Goal: Task Accomplishment & Management: Manage account settings

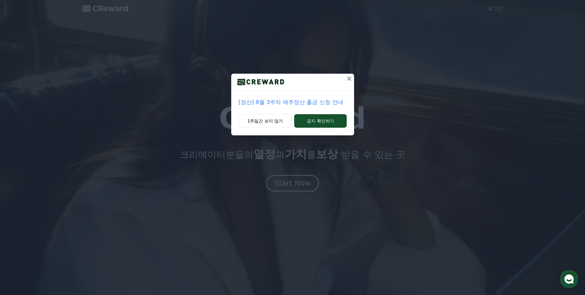
click at [349, 78] on icon at bounding box center [349, 78] width 4 height 4
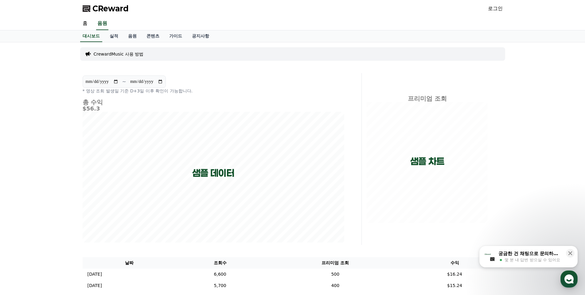
click at [496, 7] on link "로그인" at bounding box center [495, 8] width 15 height 7
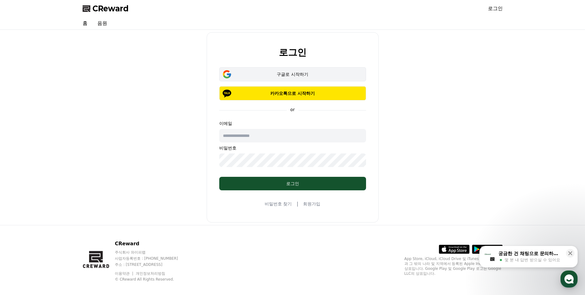
click at [295, 76] on div "구글로 시작하기" at bounding box center [292, 74] width 129 height 6
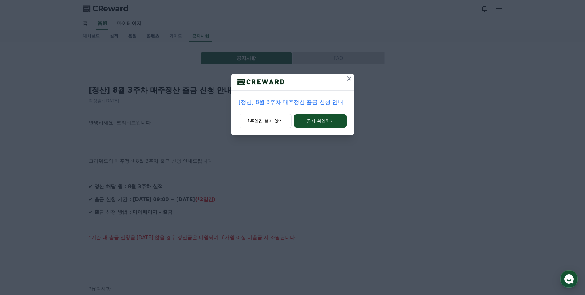
click at [349, 75] on button at bounding box center [349, 79] width 10 height 10
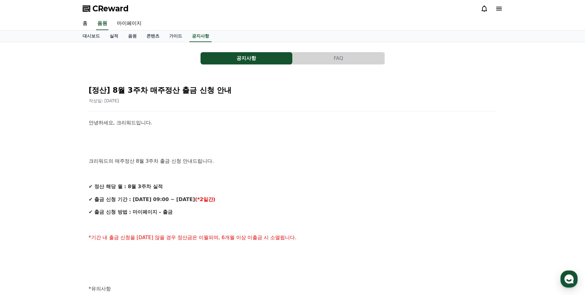
click at [498, 9] on icon at bounding box center [498, 8] width 7 height 7
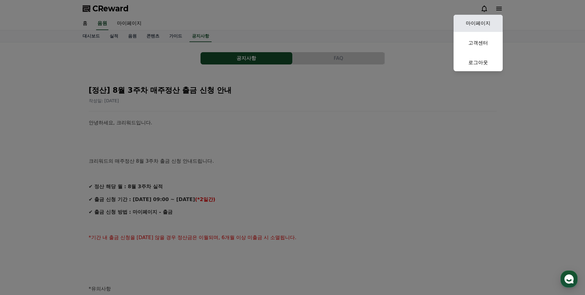
click at [481, 21] on link "마이페이지" at bounding box center [477, 23] width 49 height 17
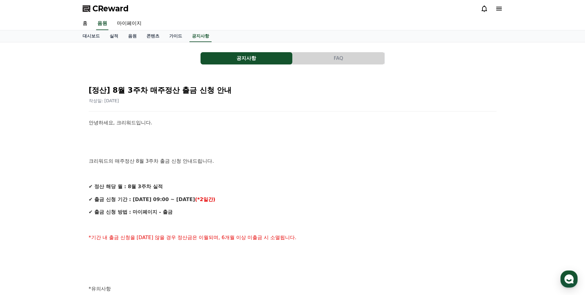
select select "**********"
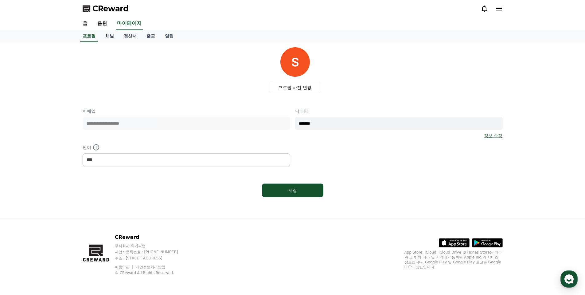
click at [112, 36] on link "채널" at bounding box center [109, 36] width 18 height 12
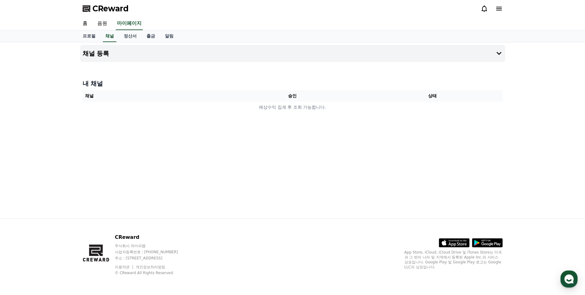
click at [143, 93] on th "채널" at bounding box center [153, 95] width 140 height 11
click at [118, 52] on button "채널 등록" at bounding box center [292, 53] width 425 height 17
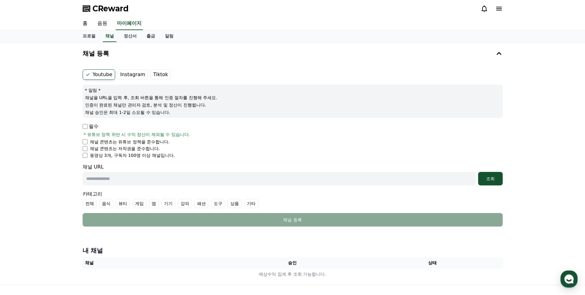
click at [88, 128] on p "필수" at bounding box center [91, 126] width 16 height 7
click at [106, 181] on input "text" at bounding box center [279, 179] width 393 height 14
click at [109, 179] on input "text" at bounding box center [279, 179] width 393 height 14
paste input "**********"
type input "**********"
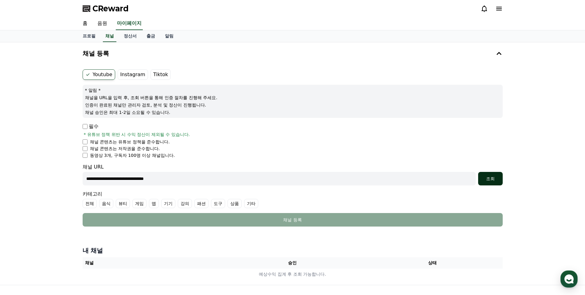
click at [491, 178] on div "조회" at bounding box center [490, 179] width 20 height 6
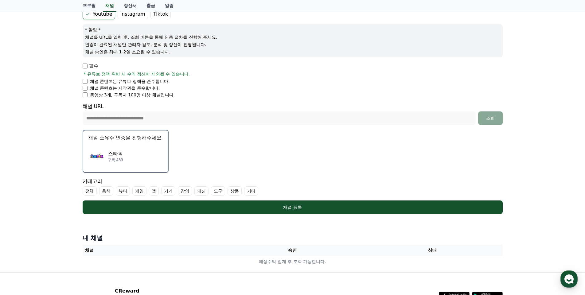
scroll to position [61, 0]
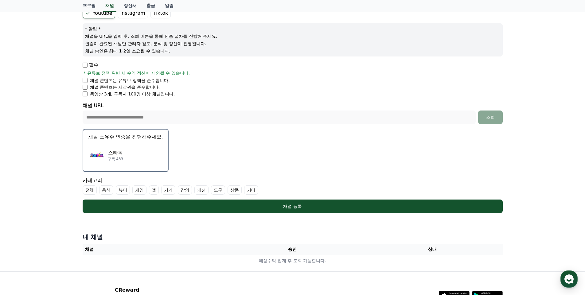
click at [254, 189] on label "기타" at bounding box center [251, 189] width 14 height 9
click at [158, 140] on p "채널 소유주 인증을 진행해주세요." at bounding box center [125, 136] width 75 height 7
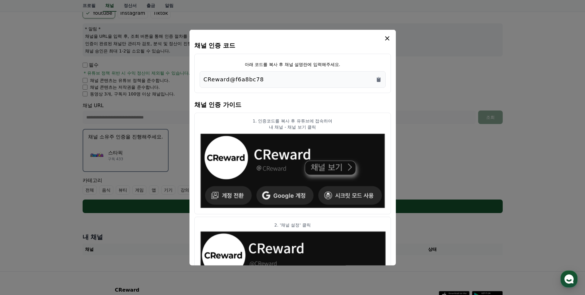
drag, startPoint x: 204, startPoint y: 78, endPoint x: 272, endPoint y: 78, distance: 67.2
click at [272, 78] on div "CReward@f6a8bc78" at bounding box center [293, 79] width 178 height 9
copy p "CReward@f6a8bc78"
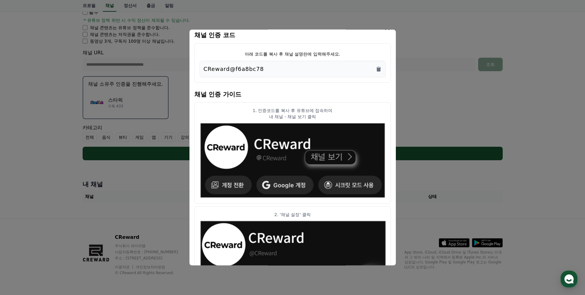
scroll to position [0, 0]
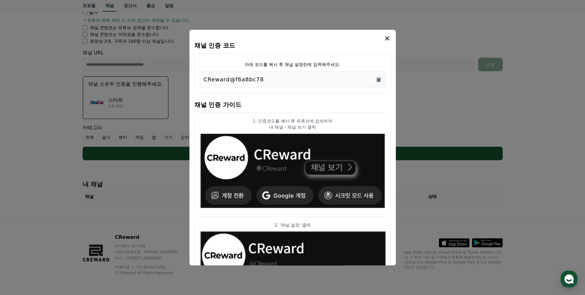
click at [388, 38] on icon "modal" at bounding box center [386, 37] width 7 height 7
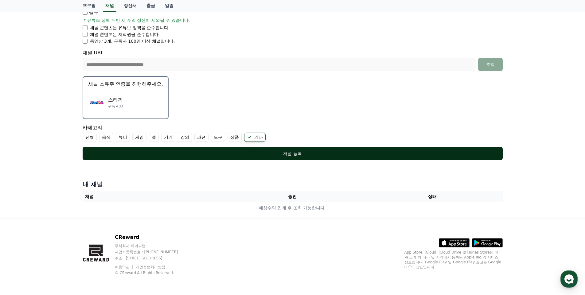
click at [293, 154] on div "채널 등록" at bounding box center [292, 153] width 395 height 6
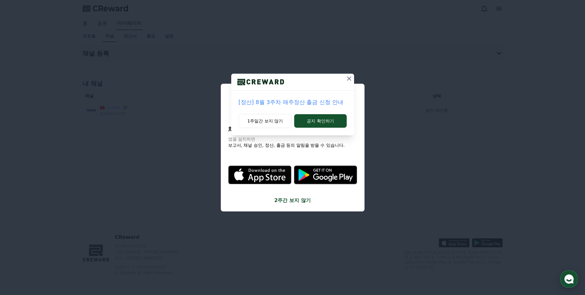
click at [347, 79] on icon at bounding box center [348, 78] width 7 height 7
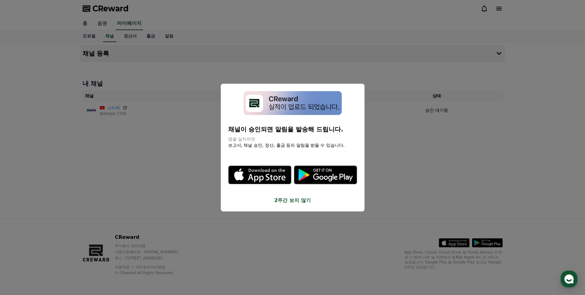
click at [187, 165] on button "close modal" at bounding box center [292, 147] width 585 height 295
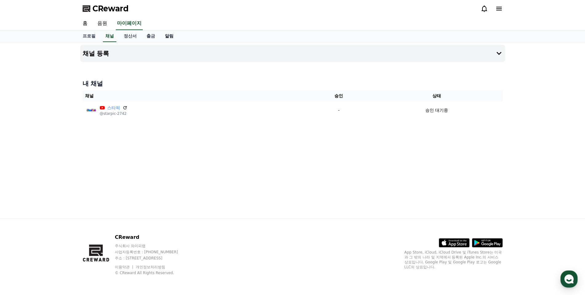
click at [170, 36] on link "알림" at bounding box center [169, 36] width 18 height 12
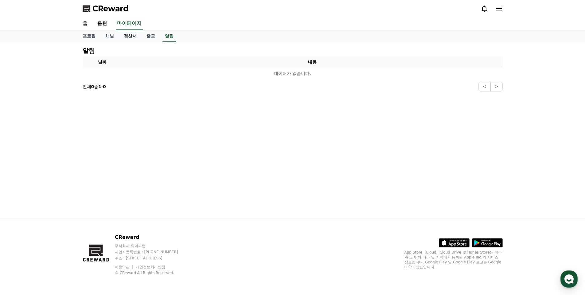
click at [132, 36] on link "정산서" at bounding box center [130, 36] width 23 height 12
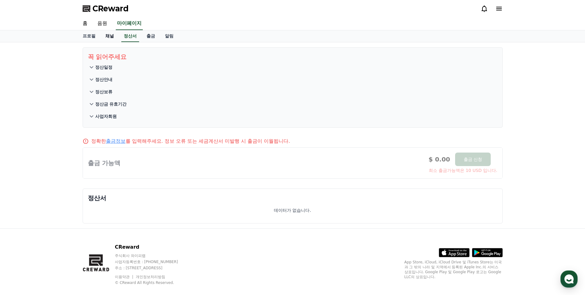
click at [112, 37] on link "채널" at bounding box center [109, 36] width 18 height 12
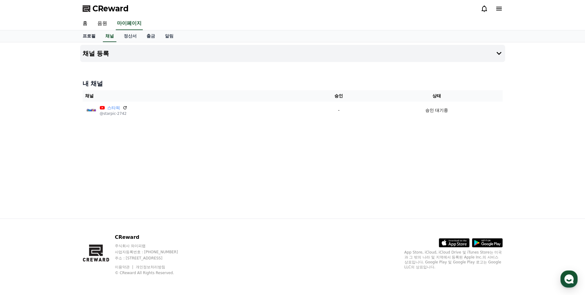
click at [93, 37] on link "프로필" at bounding box center [89, 36] width 23 height 12
select select "**********"
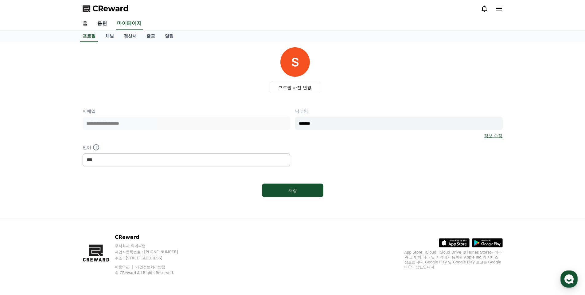
click at [102, 24] on link "음원" at bounding box center [102, 23] width 20 height 13
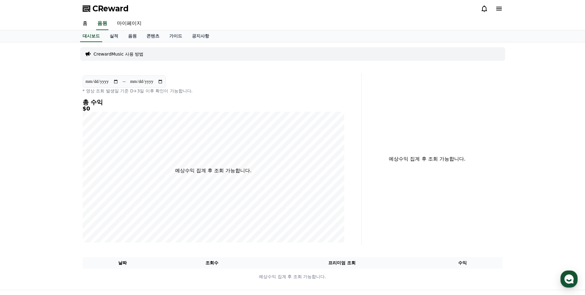
click at [134, 54] on p "CrewardMusic 사용 방법" at bounding box center [119, 54] width 50 height 6
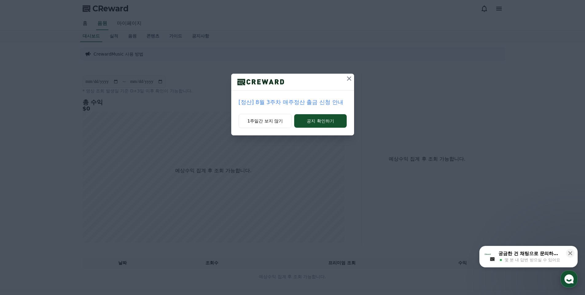
click at [349, 79] on icon at bounding box center [348, 78] width 7 height 7
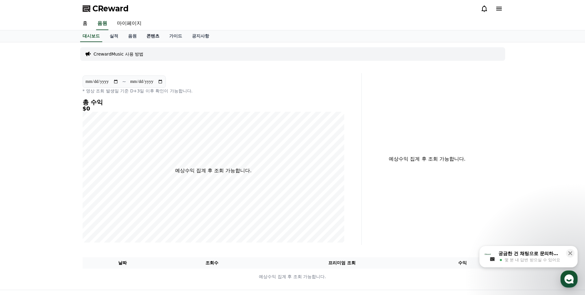
click at [152, 36] on link "콘텐츠" at bounding box center [153, 36] width 23 height 12
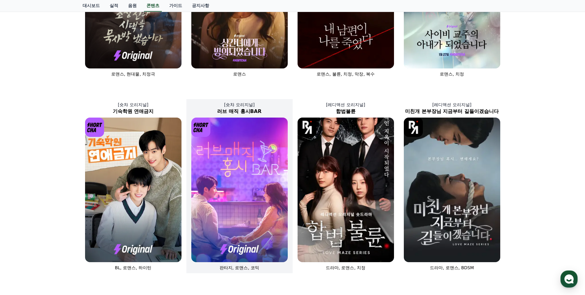
scroll to position [215, 0]
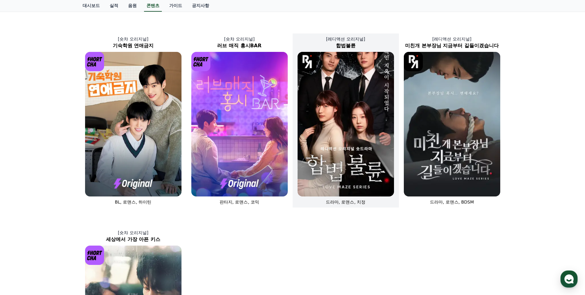
click at [340, 123] on img at bounding box center [345, 124] width 96 height 145
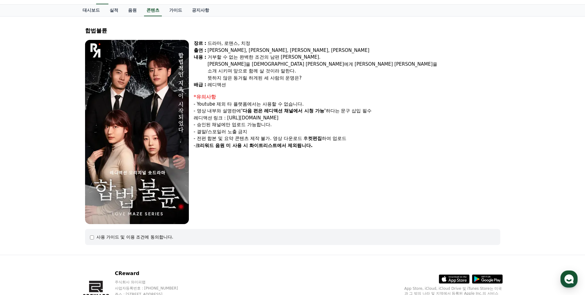
scroll to position [62, 0]
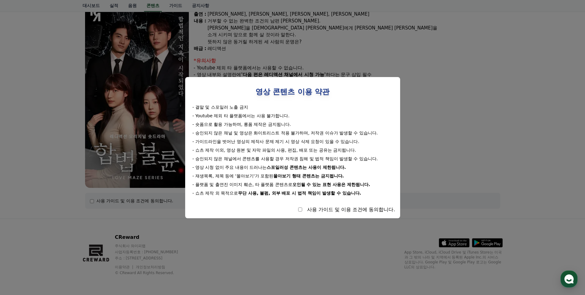
select select
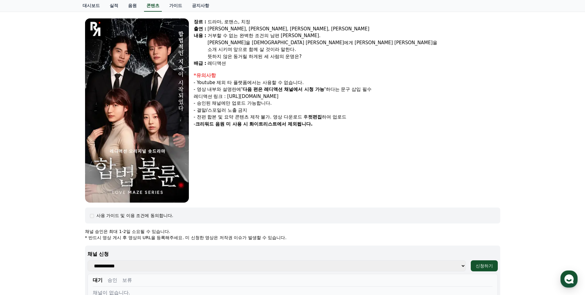
scroll to position [0, 0]
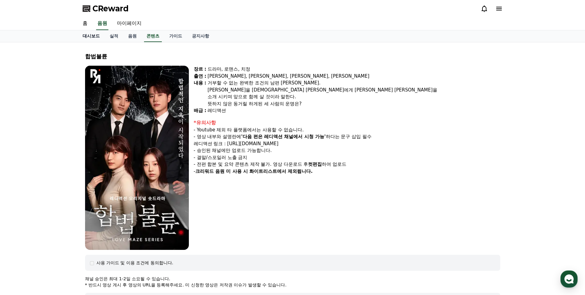
click at [94, 37] on link "대시보드" at bounding box center [91, 36] width 27 height 12
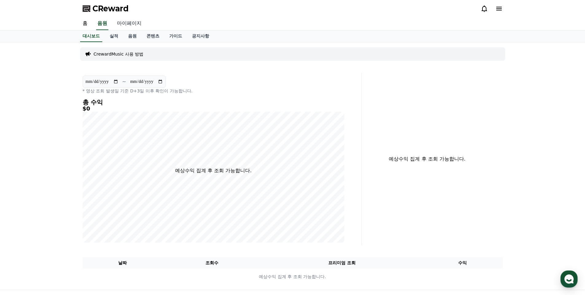
click at [121, 25] on link "마이페이지" at bounding box center [129, 23] width 34 height 13
select select "**********"
